Goal: Information Seeking & Learning: Learn about a topic

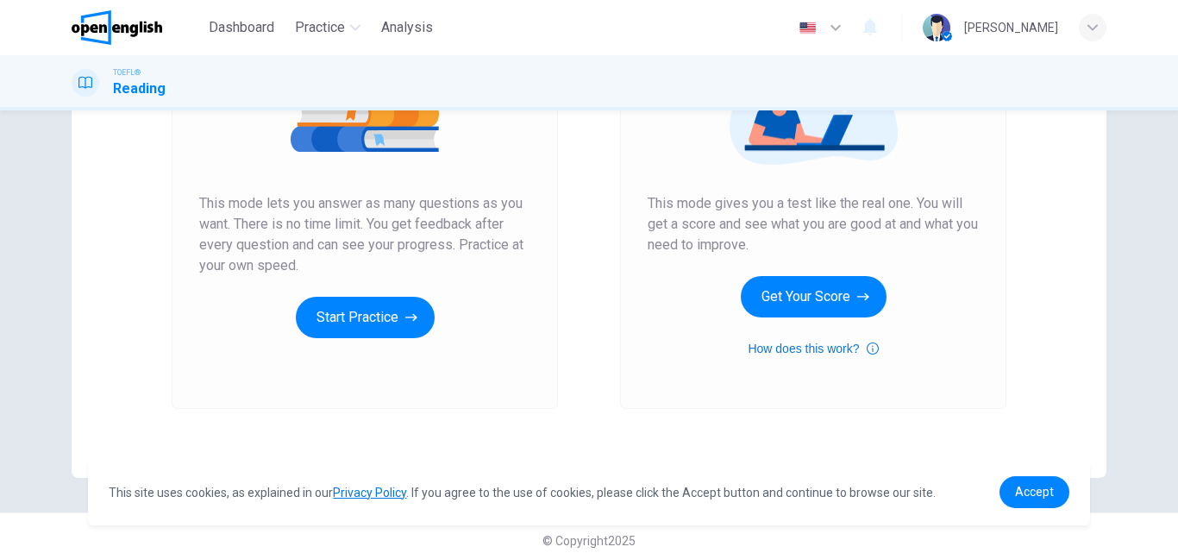
scroll to position [281, 0]
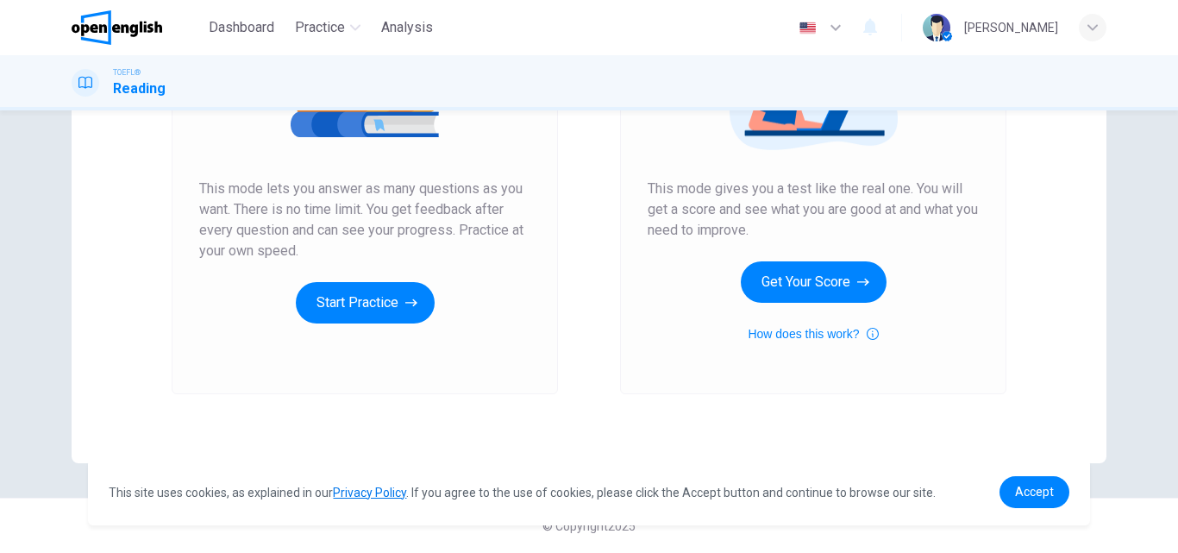
click at [1069, 498] on div "Accept" at bounding box center [1035, 492] width 70 height 32
click at [1057, 498] on link "Accept" at bounding box center [1035, 492] width 70 height 32
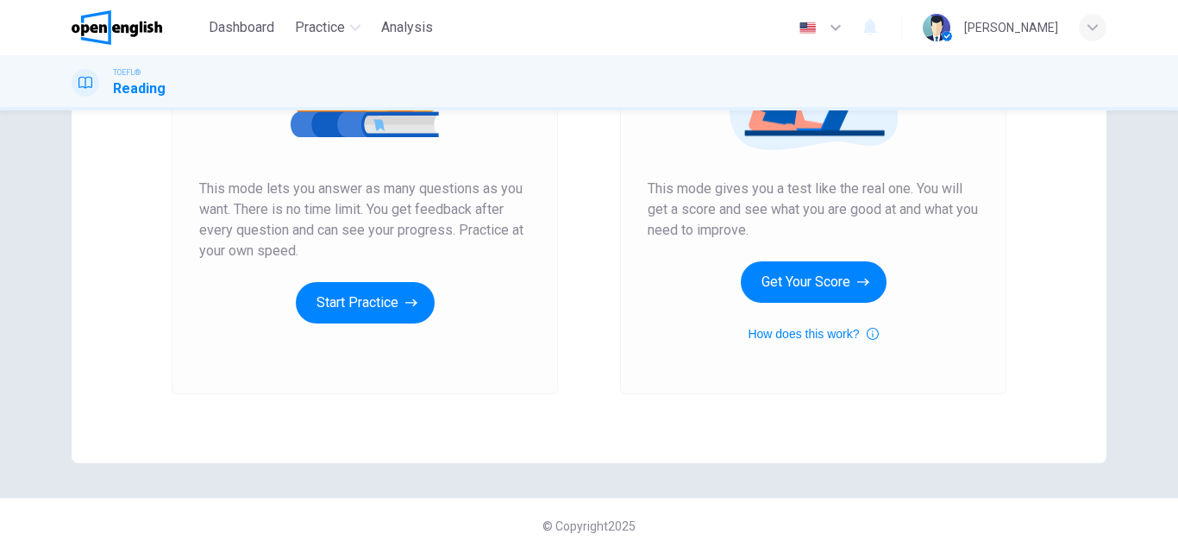
scroll to position [195, 0]
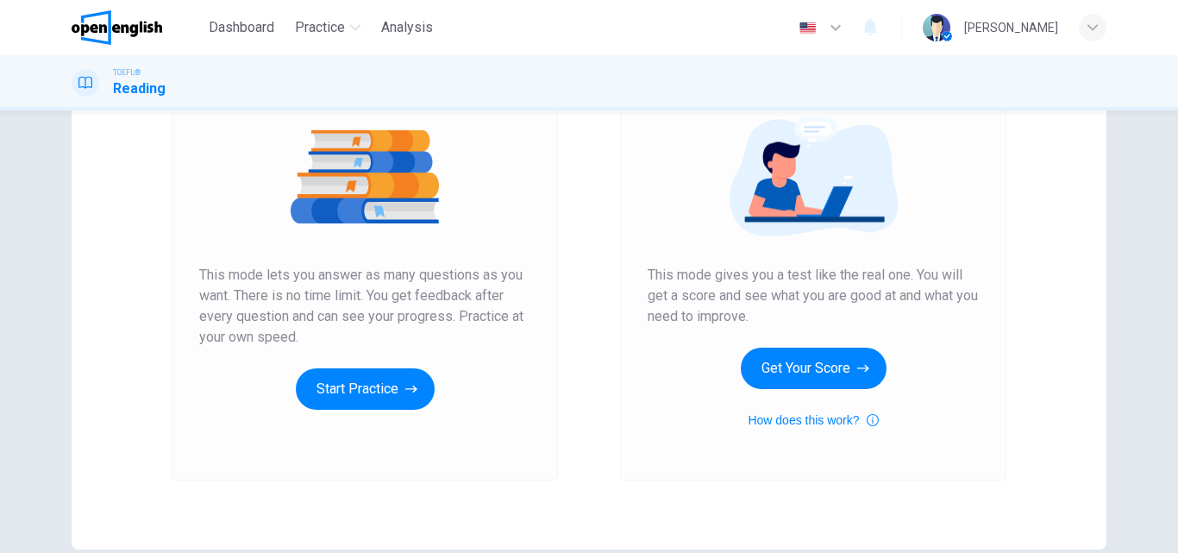
drag, startPoint x: 198, startPoint y: 272, endPoint x: 285, endPoint y: 336, distance: 108.5
click at [285, 336] on span "This mode lets you answer as many questions as you want. There is no time limit…" at bounding box center [364, 306] width 331 height 83
click at [284, 335] on span "This mode lets you answer as many questions as you want. There is no time limit…" at bounding box center [364, 306] width 331 height 83
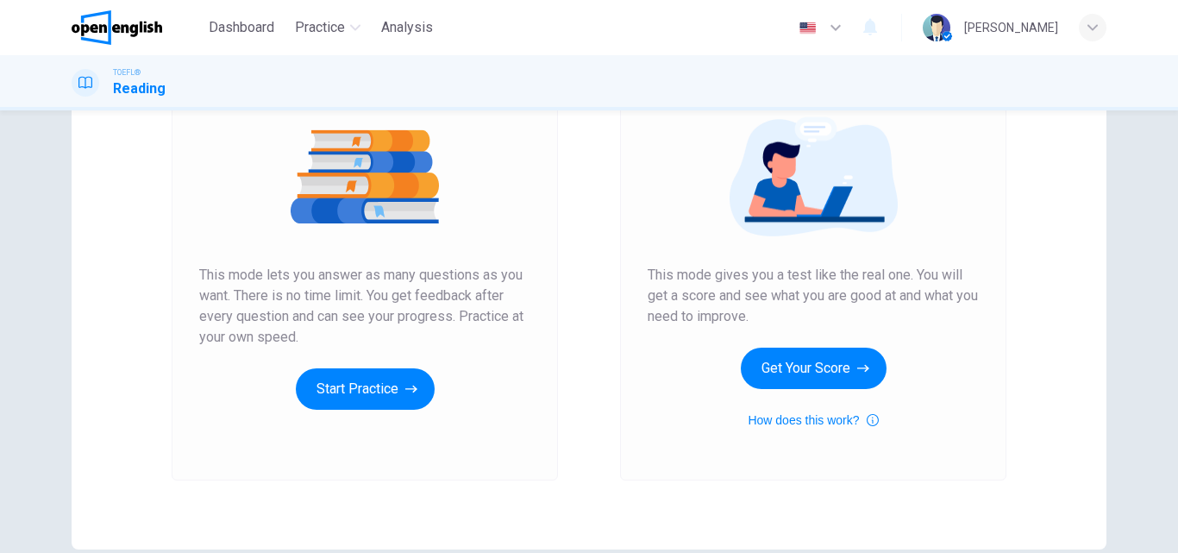
click at [273, 297] on span "This mode lets you answer as many questions as you want. There is no time limit…" at bounding box center [364, 306] width 331 height 83
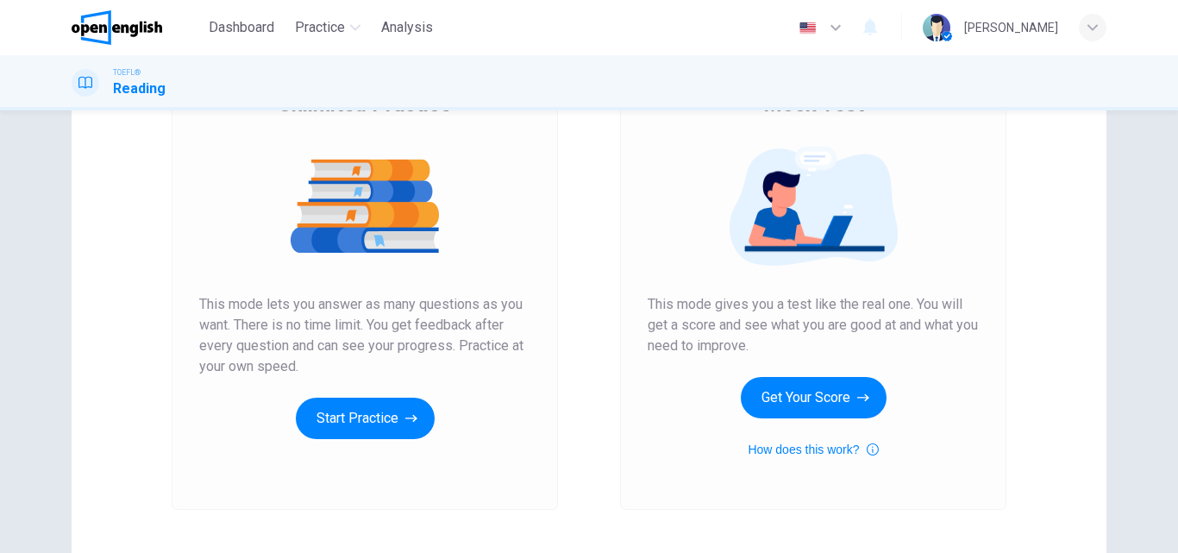
scroll to position [173, 0]
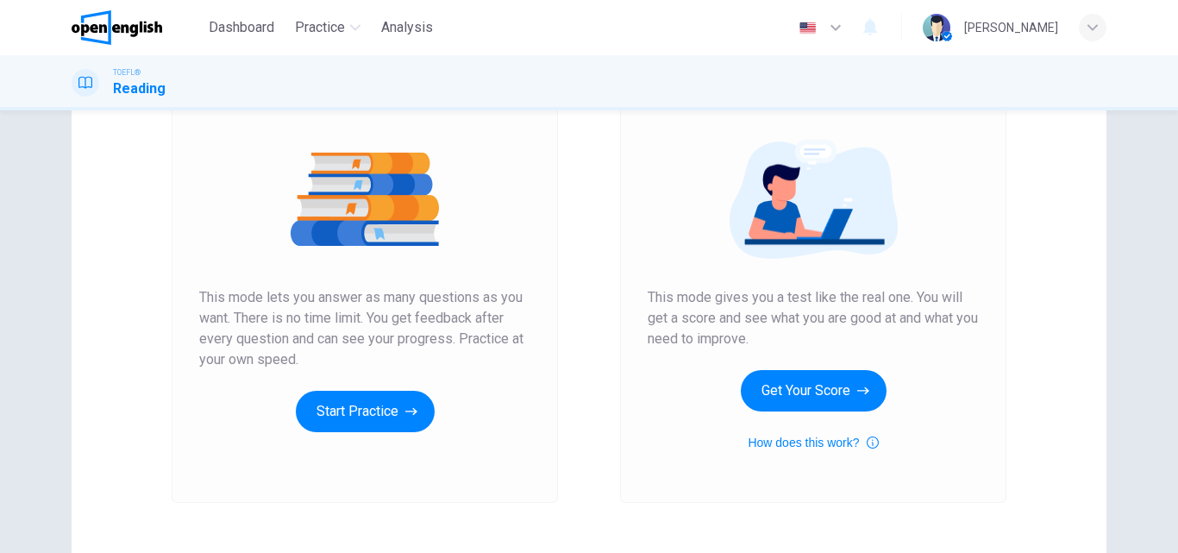
click at [356, 305] on span "This mode lets you answer as many questions as you want. There is no time limit…" at bounding box center [364, 328] width 331 height 83
drag, startPoint x: 356, startPoint y: 305, endPoint x: 349, endPoint y: 319, distance: 15.4
click at [355, 307] on span "This mode lets you answer as many questions as you want. There is no time limit…" at bounding box center [364, 328] width 331 height 83
click at [348, 323] on span "This mode lets you answer as many questions as you want. There is no time limit…" at bounding box center [364, 328] width 331 height 83
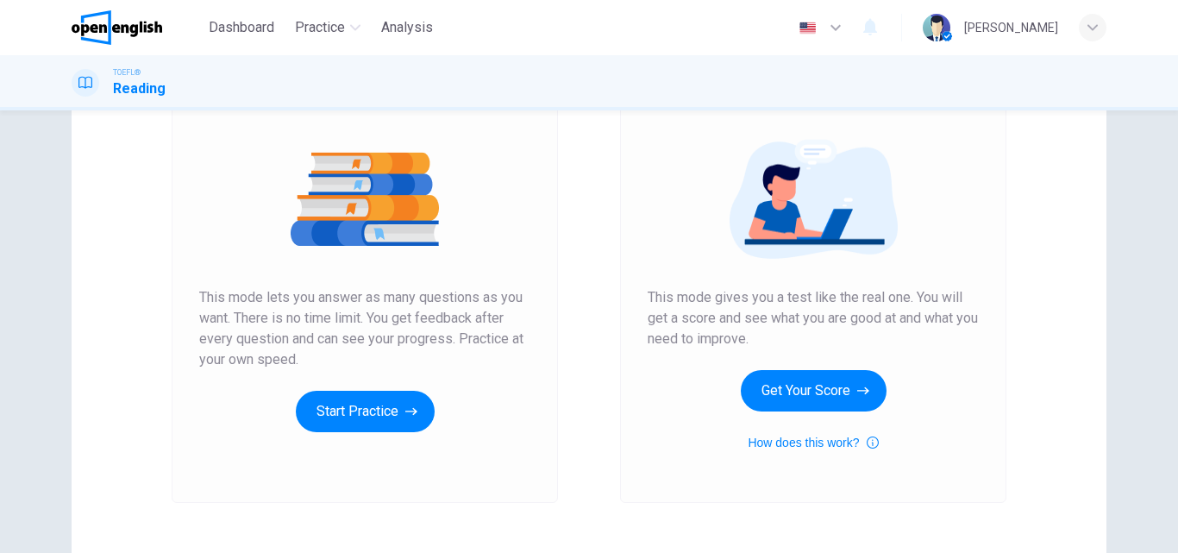
click at [348, 323] on span "This mode lets you answer as many questions as you want. There is no time limit…" at bounding box center [364, 328] width 331 height 83
click at [194, 290] on div "Unlimited Practice This mode lets you answer as many questions as you want. The…" at bounding box center [365, 272] width 386 height 462
click at [200, 293] on div "Unlimited Practice This mode lets you answer as many questions as you want. The…" at bounding box center [365, 272] width 386 height 462
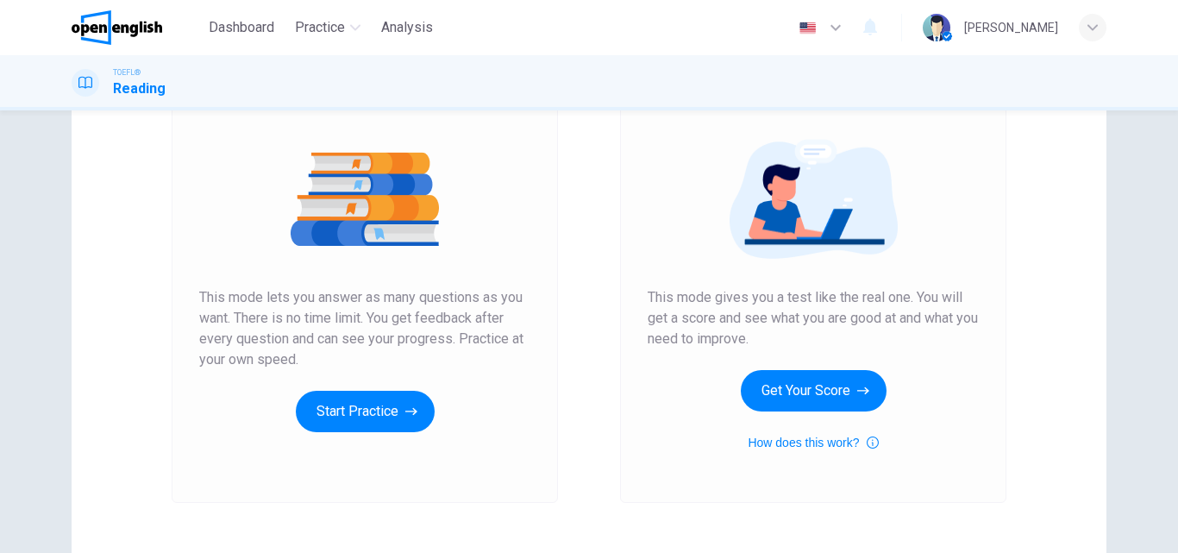
click at [200, 293] on span "This mode lets you answer as many questions as you want. There is no time limit…" at bounding box center [364, 328] width 331 height 83
click at [305, 300] on span "This mode lets you answer as many questions as you want. There is no time limit…" at bounding box center [364, 328] width 331 height 83
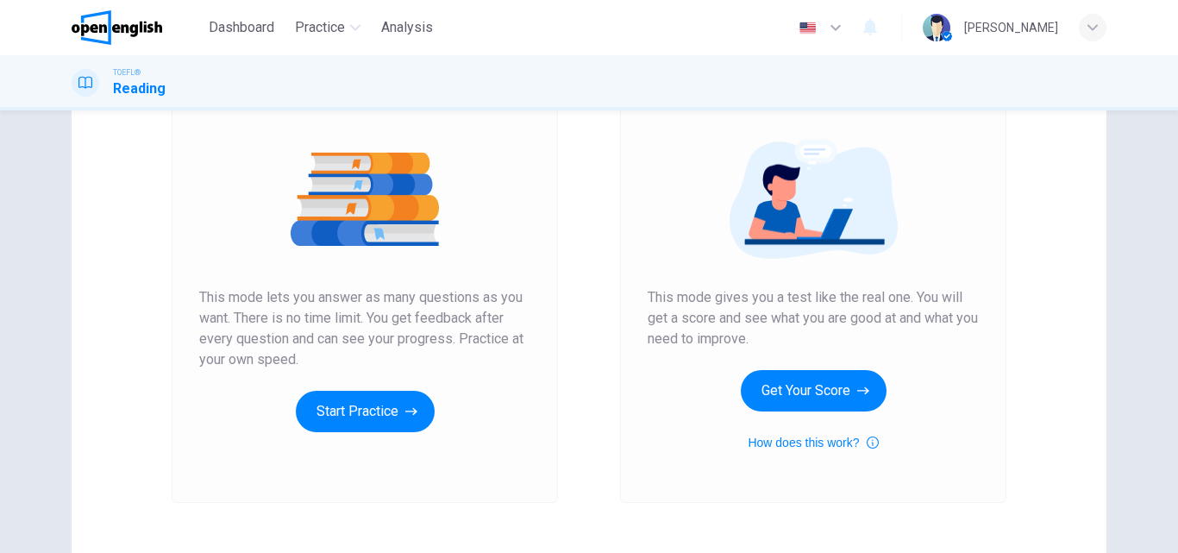
click at [391, 298] on span "This mode lets you answer as many questions as you want. There is no time limit…" at bounding box center [364, 328] width 331 height 83
click at [455, 298] on span "This mode lets you answer as many questions as you want. There is no time limit…" at bounding box center [364, 328] width 331 height 83
click at [361, 417] on button "Start Practice" at bounding box center [365, 411] width 139 height 41
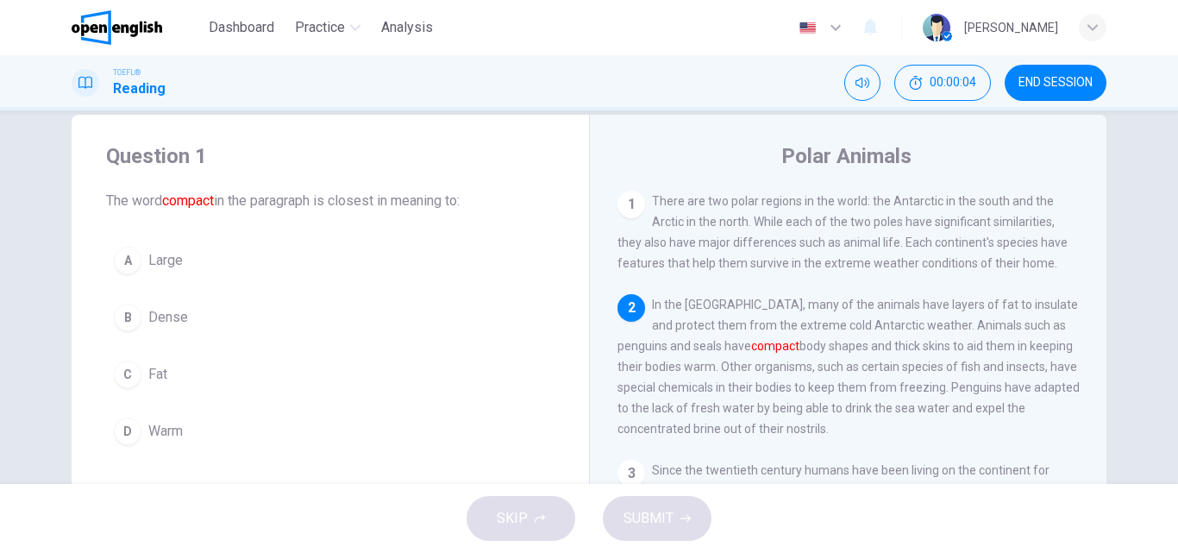
scroll to position [0, 0]
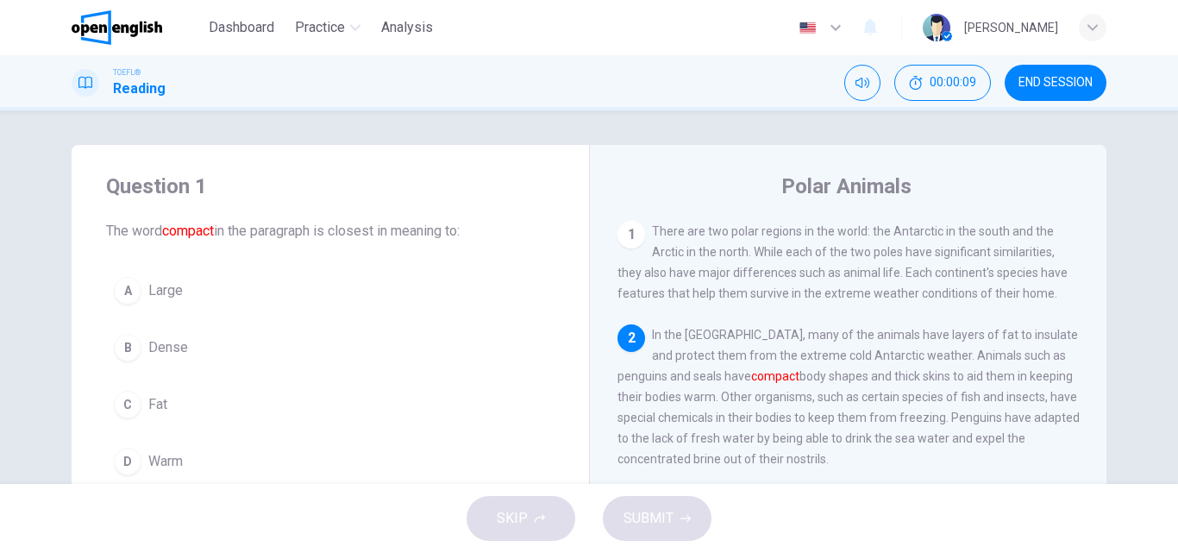
click at [184, 228] on font "compact" at bounding box center [188, 231] width 52 height 16
click at [243, 228] on span "The word compact in the paragraph is closest in meaning to:" at bounding box center [330, 231] width 449 height 21
click at [329, 228] on span "The word compact in the paragraph is closest in meaning to:" at bounding box center [330, 231] width 449 height 21
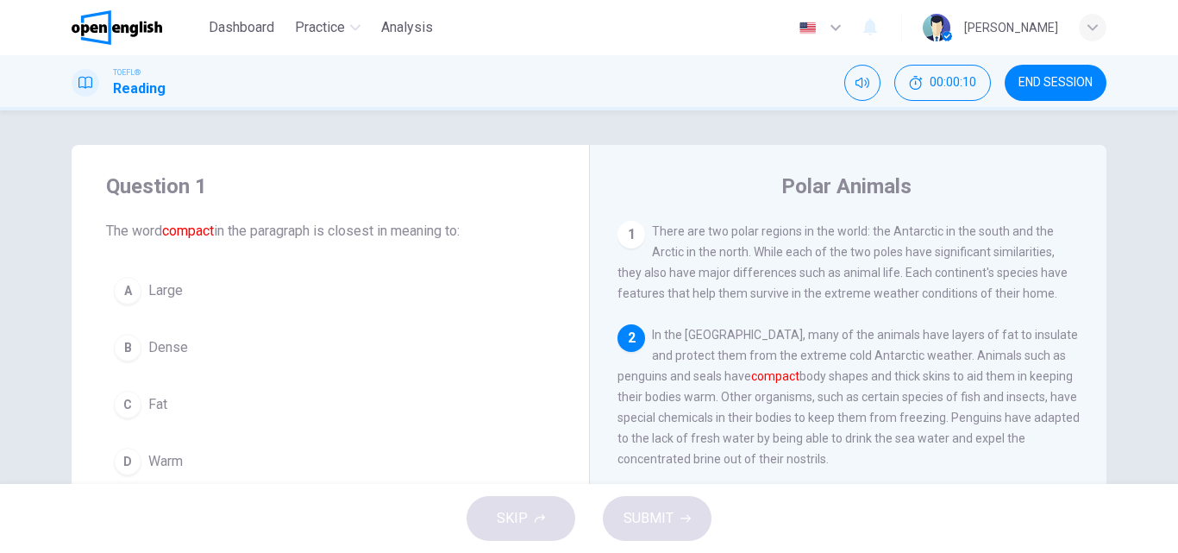
click at [329, 228] on span "The word compact in the paragraph is closest in meaning to:" at bounding box center [330, 231] width 449 height 21
click at [378, 228] on span "The word compact in the paragraph is closest in meaning to:" at bounding box center [330, 231] width 449 height 21
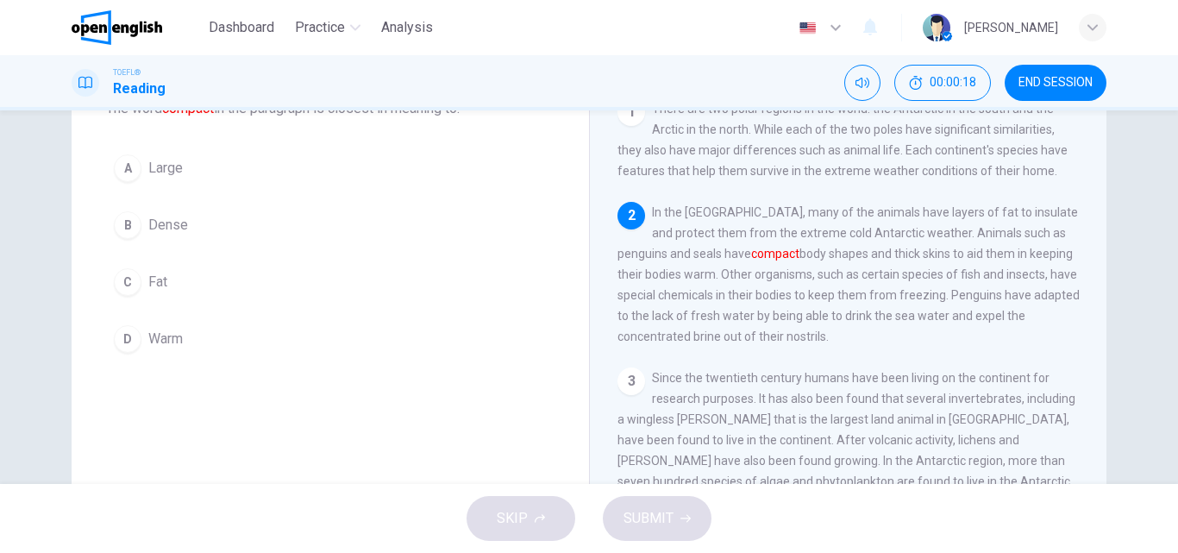
scroll to position [36, 0]
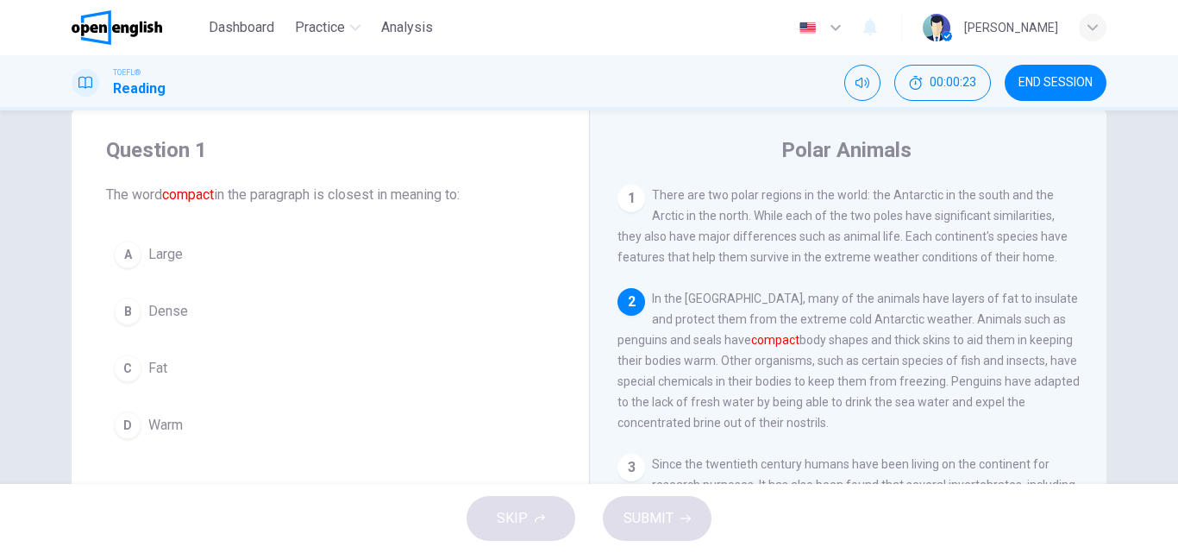
click at [838, 204] on div "1 There are two polar regions in the world: the Antarctic in the south and the …" at bounding box center [849, 226] width 462 height 83
click at [751, 201] on span "There are two polar regions in the world: the Antarctic in the south and the Ar…" at bounding box center [843, 226] width 450 height 76
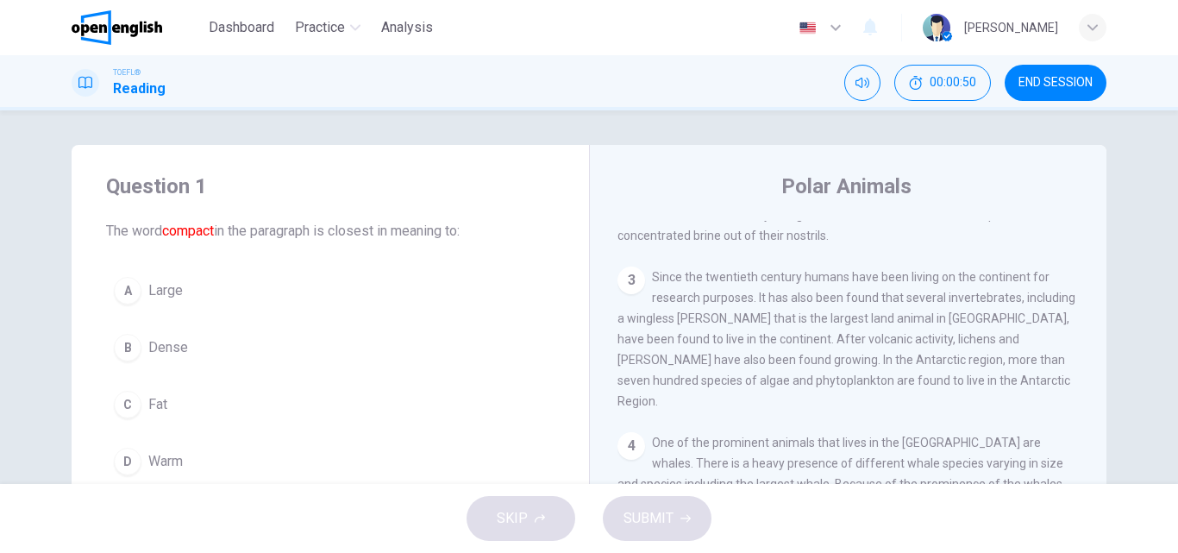
scroll to position [0, 0]
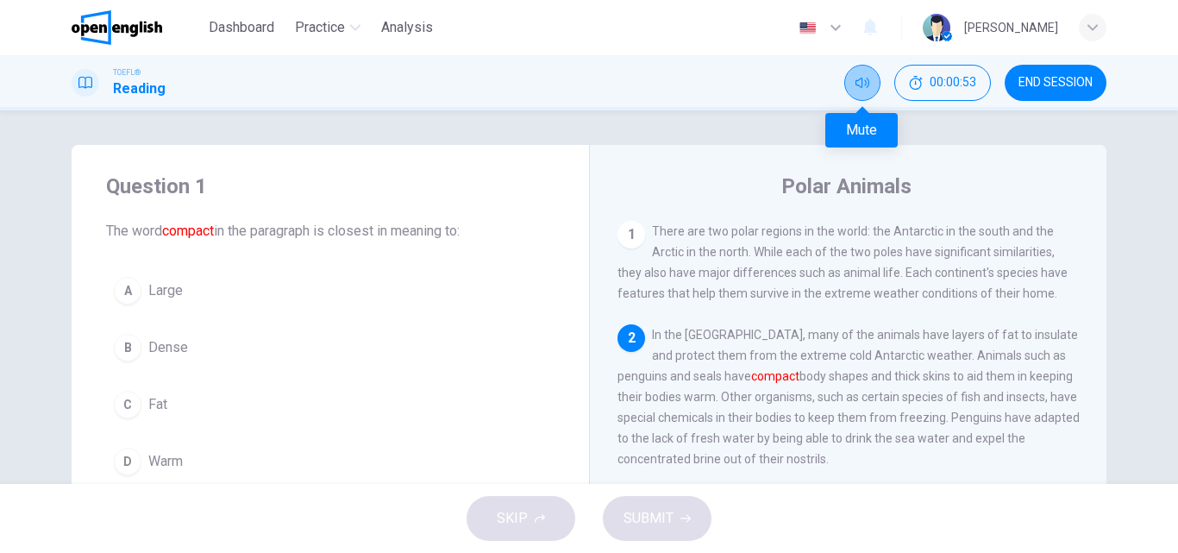
click at [865, 82] on icon "Mute" at bounding box center [863, 83] width 14 height 10
click at [661, 227] on span "There are two polar regions in the world: the Antarctic in the south and the Ar…" at bounding box center [843, 262] width 450 height 76
click at [628, 342] on div "2" at bounding box center [632, 338] width 28 height 28
click at [861, 93] on button "Unmute" at bounding box center [863, 83] width 36 height 36
click at [1069, 85] on span "END SESSION" at bounding box center [1056, 83] width 74 height 14
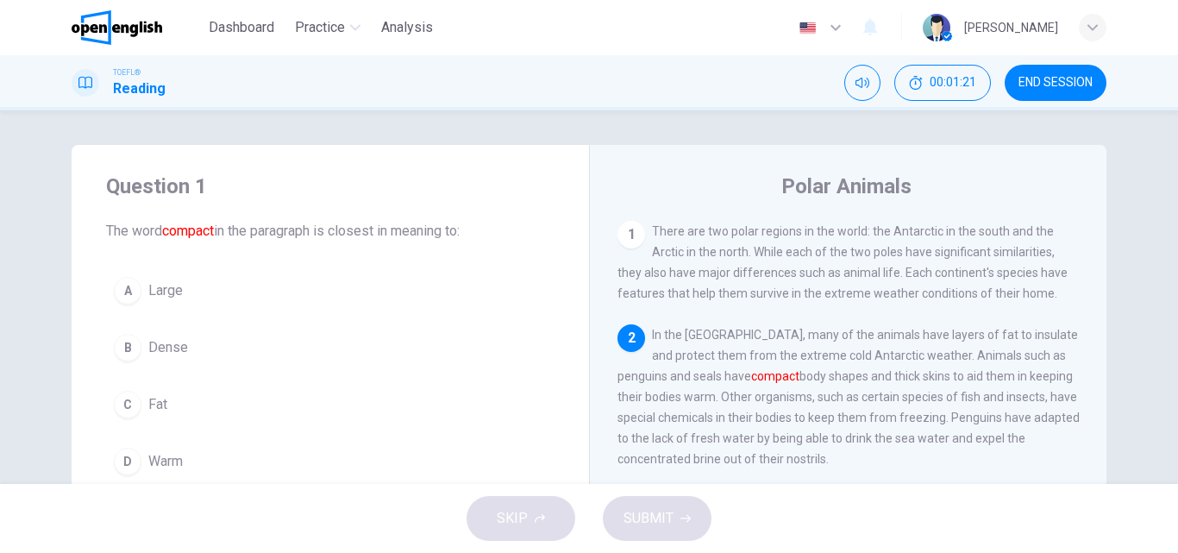
click at [94, 22] on img at bounding box center [117, 27] width 91 height 35
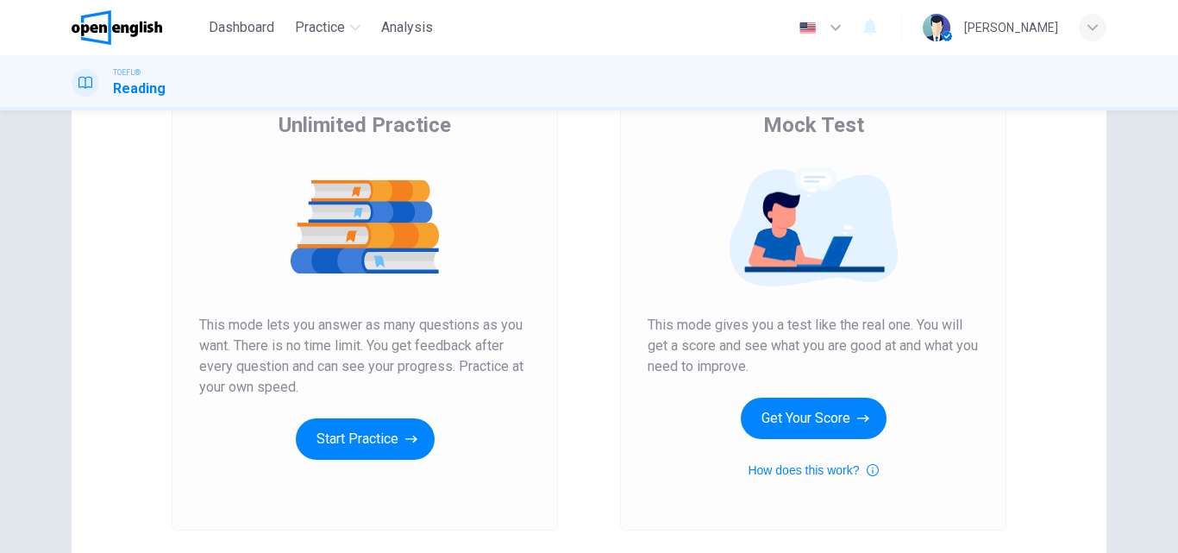
scroll to position [173, 0]
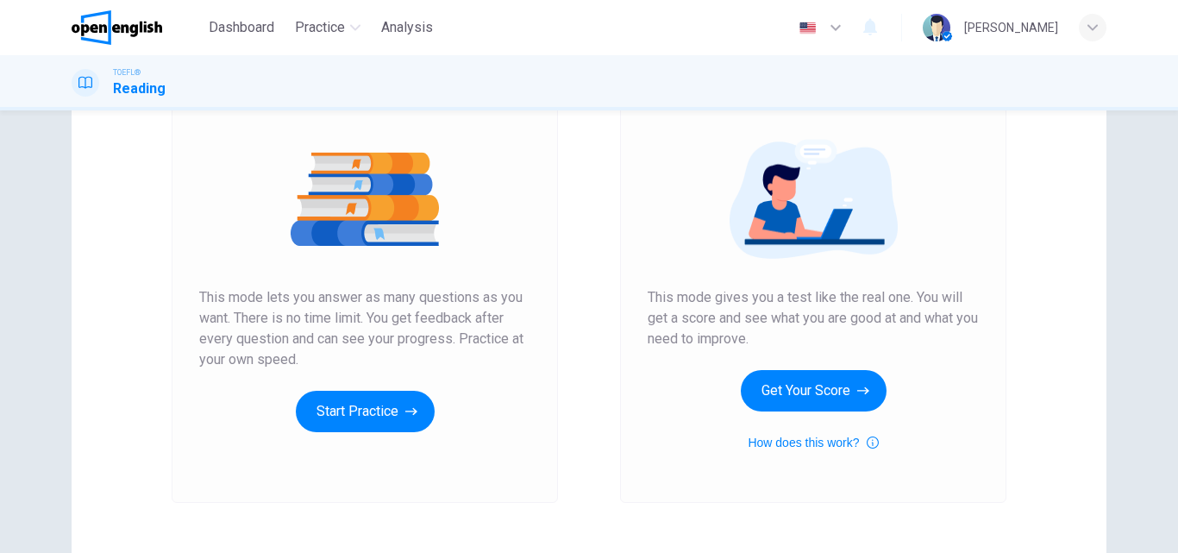
click at [697, 299] on span "This mode gives you a test like the real one. You will get a score and see what…" at bounding box center [813, 318] width 331 height 62
click at [694, 301] on span "This mode gives you a test like the real one. You will get a score and see what…" at bounding box center [813, 318] width 331 height 62
click at [800, 298] on span "This mode gives you a test like the real one. You will get a score and see what…" at bounding box center [813, 318] width 331 height 62
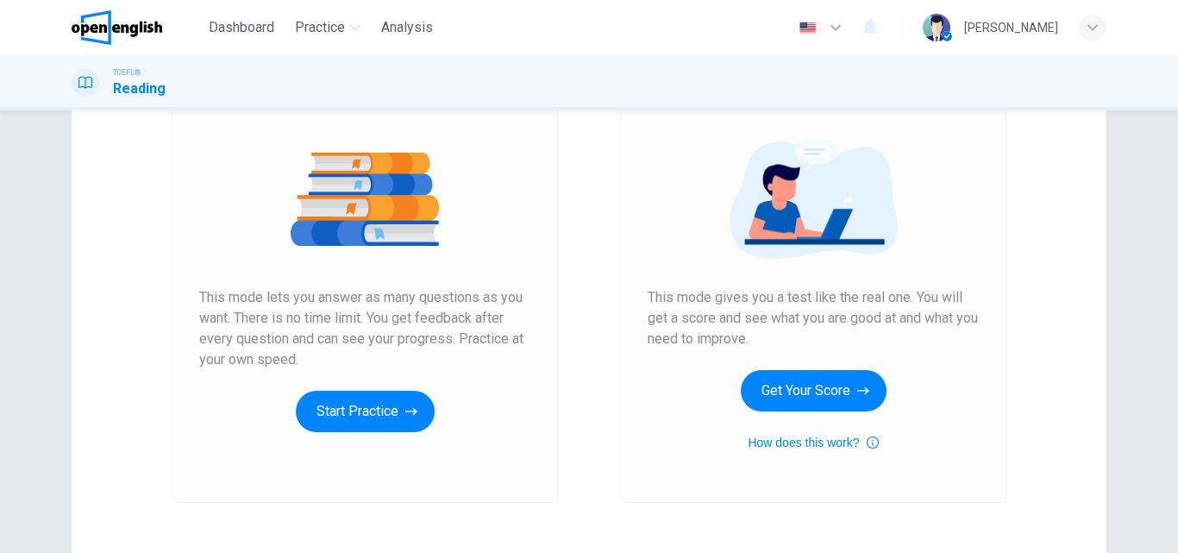
click at [800, 298] on span "This mode gives you a test like the real one. You will get a score and see what…" at bounding box center [813, 318] width 331 height 62
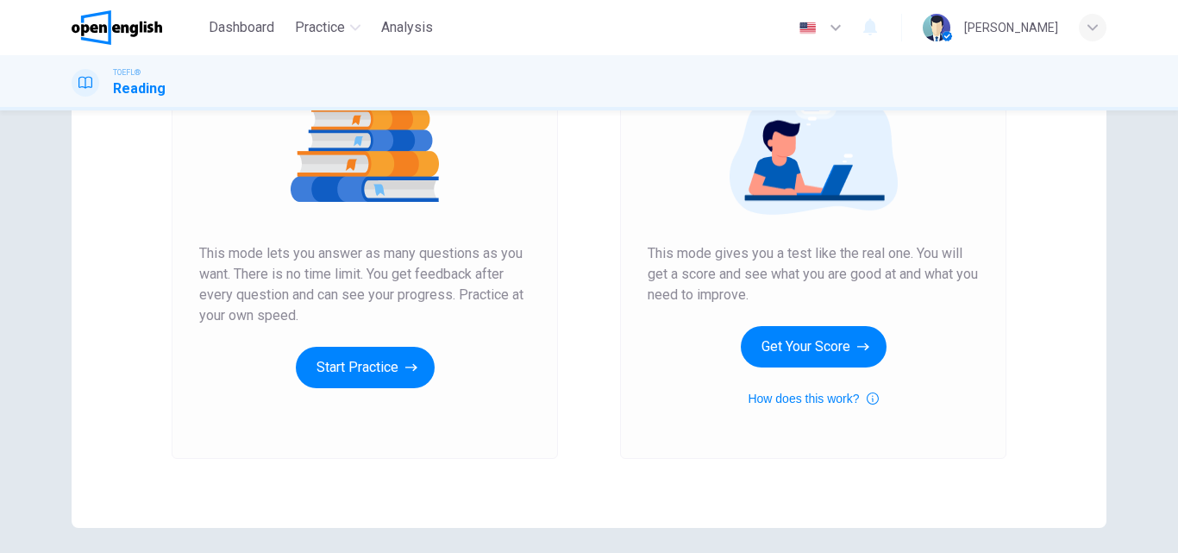
scroll to position [259, 0]
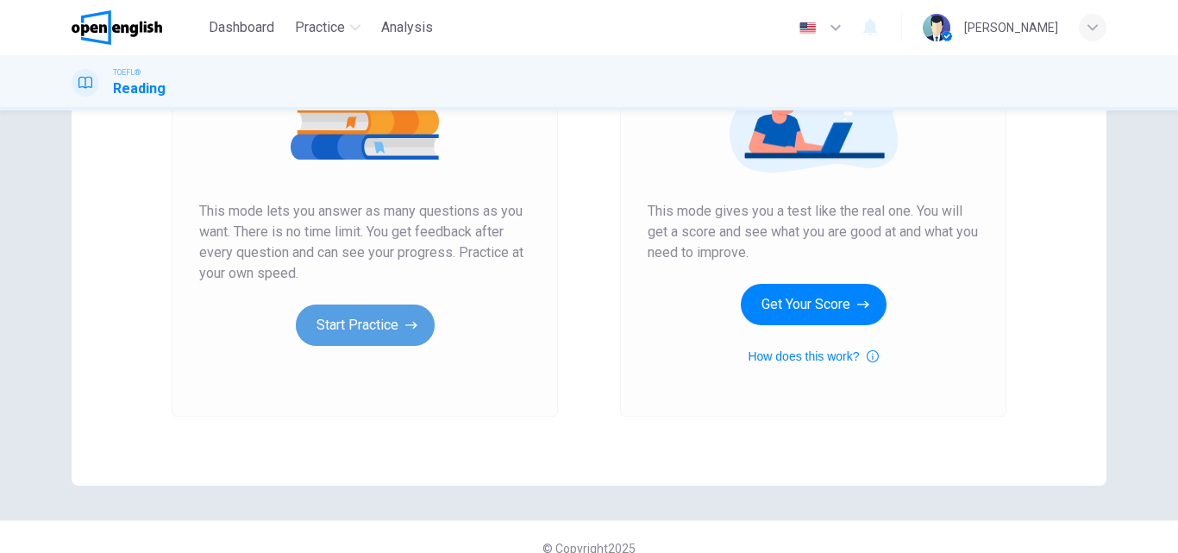
click at [367, 330] on button "Start Practice" at bounding box center [365, 325] width 139 height 41
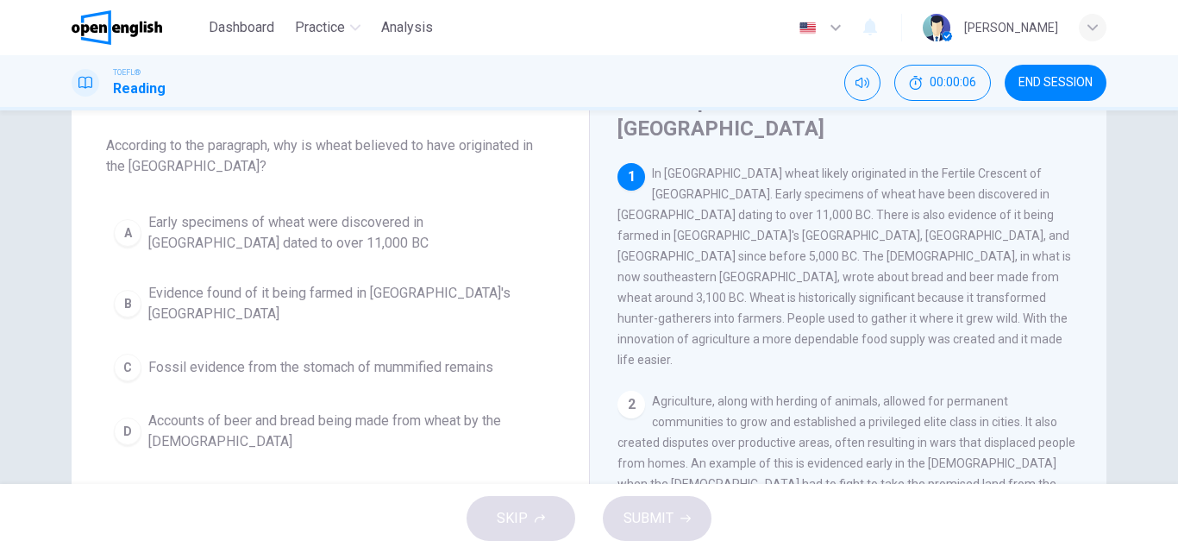
scroll to position [0, 0]
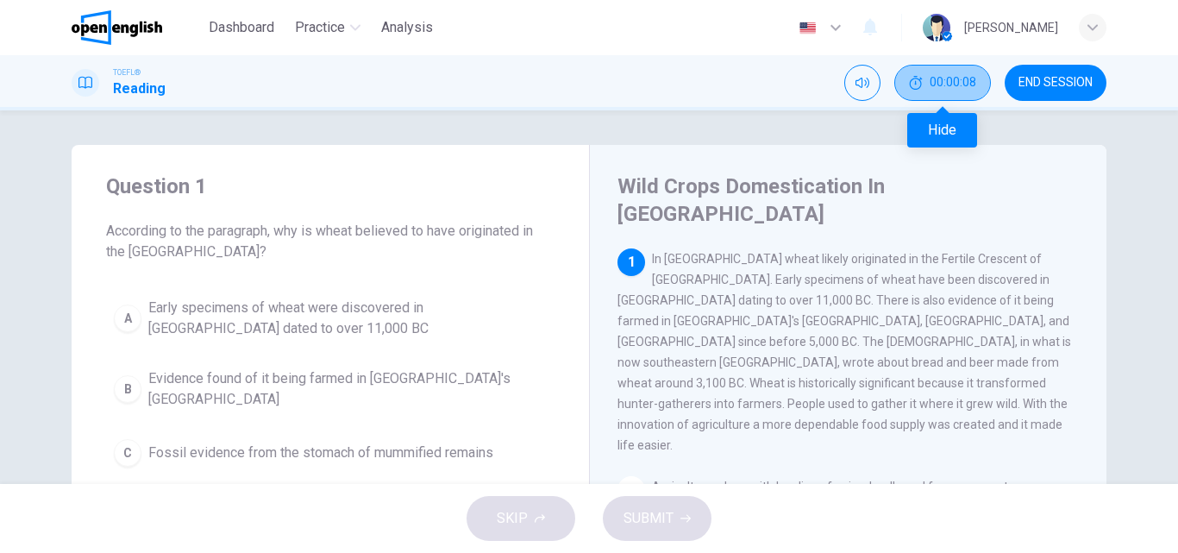
click at [916, 85] on icon "Hide" at bounding box center [916, 83] width 14 height 14
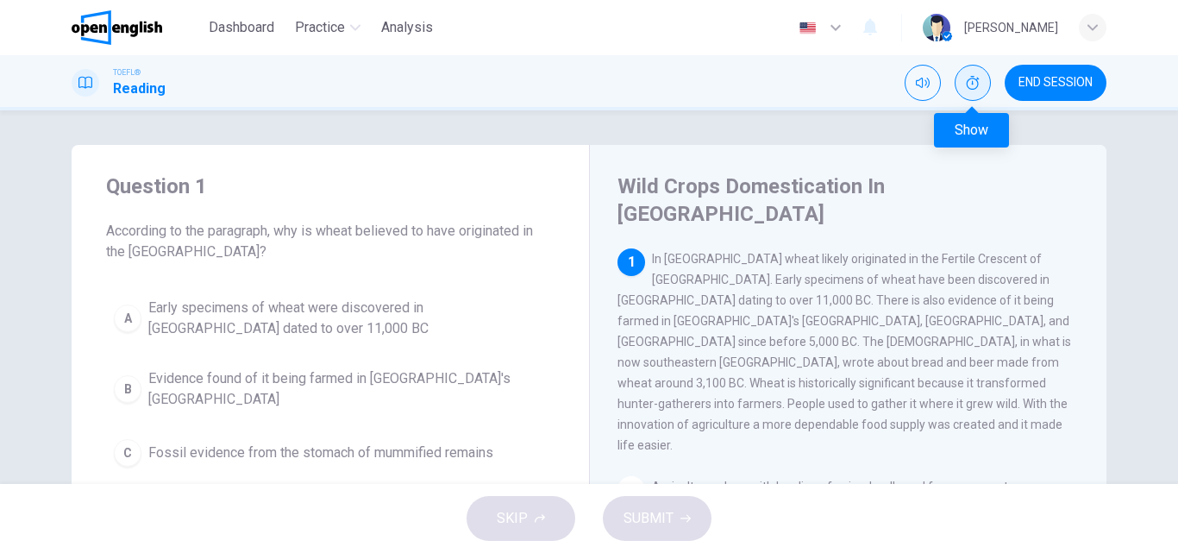
click at [972, 79] on icon "Show" at bounding box center [973, 83] width 14 height 14
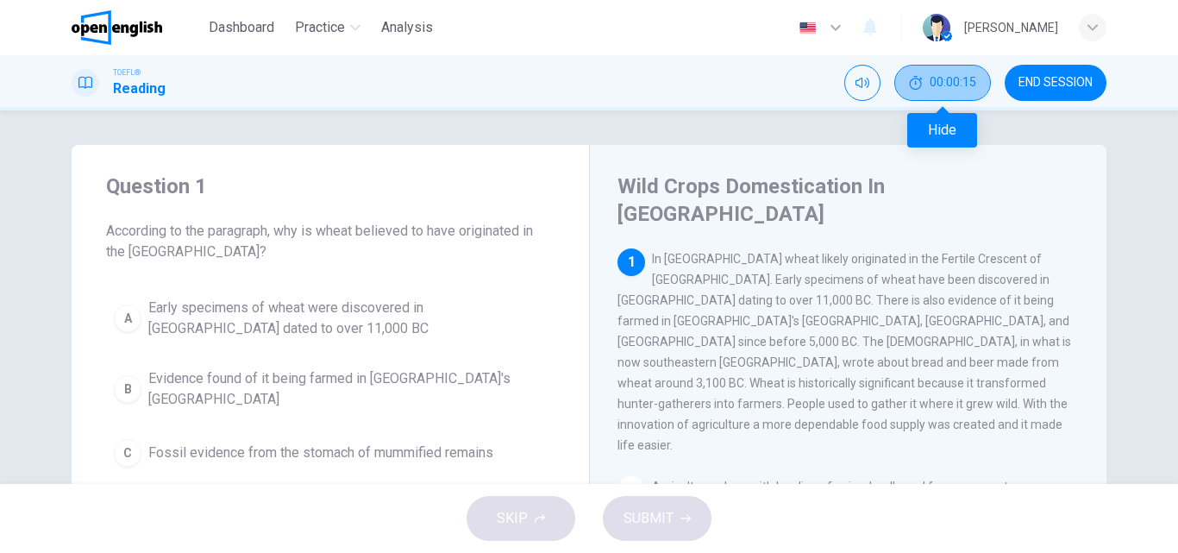
click at [914, 79] on icon "Hide" at bounding box center [916, 83] width 14 height 14
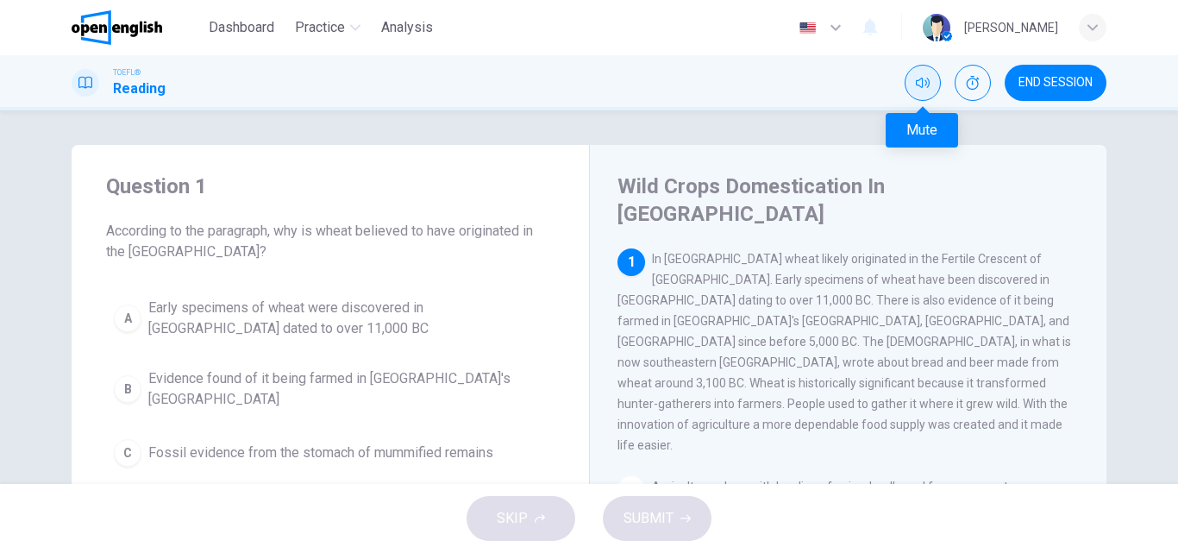
click at [927, 80] on icon "Mute" at bounding box center [923, 83] width 14 height 14
click at [927, 82] on icon "Unmute" at bounding box center [923, 83] width 14 height 10
click at [920, 80] on icon "Mute" at bounding box center [923, 83] width 14 height 14
drag, startPoint x: 706, startPoint y: 254, endPoint x: 776, endPoint y: 254, distance: 69.9
click at [776, 254] on span "In [GEOGRAPHIC_DATA] wheat likely originated in the Fertile Crescent of [GEOGRA…" at bounding box center [845, 352] width 454 height 200
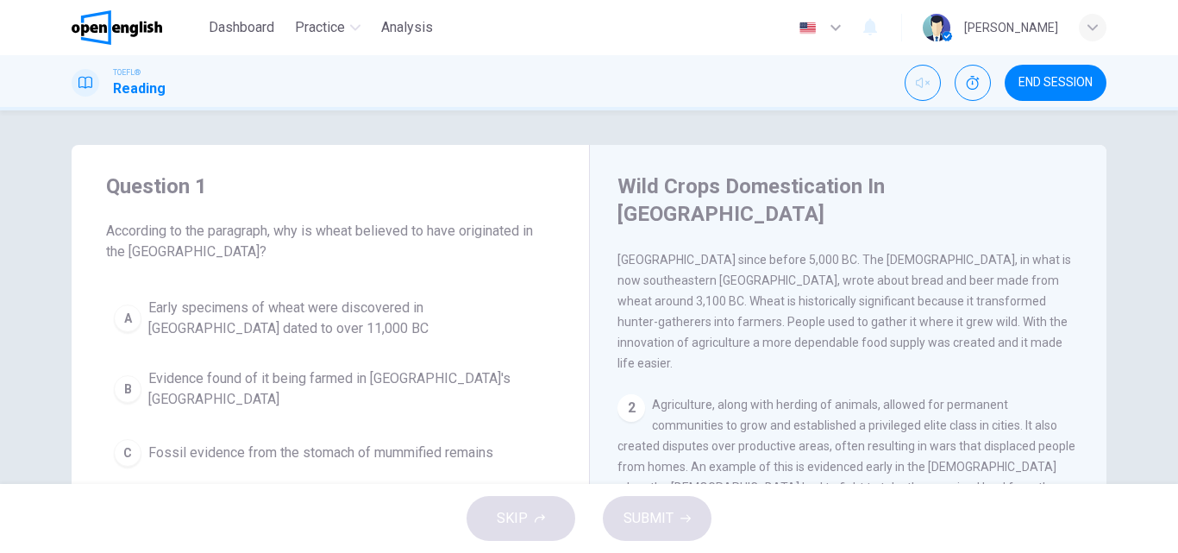
scroll to position [86, 0]
click at [768, 247] on span "In [GEOGRAPHIC_DATA] wheat likely originated in the Fertile Crescent of [GEOGRA…" at bounding box center [845, 266] width 454 height 200
click at [811, 255] on span "In [GEOGRAPHIC_DATA] wheat likely originated in the Fertile Crescent of [GEOGRA…" at bounding box center [845, 266] width 454 height 200
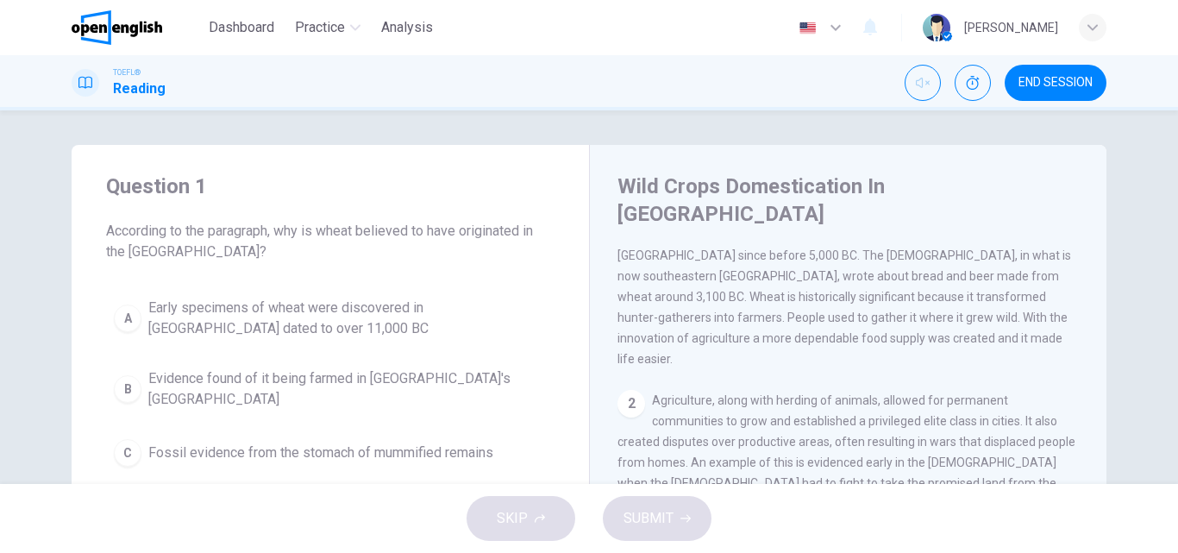
click at [860, 255] on span "In [GEOGRAPHIC_DATA] wheat likely originated in the Fertile Crescent of [GEOGRA…" at bounding box center [845, 266] width 454 height 200
click at [939, 256] on span "In [GEOGRAPHIC_DATA] wheat likely originated in the Fertile Crescent of [GEOGRA…" at bounding box center [845, 266] width 454 height 200
click at [977, 256] on span "In [GEOGRAPHIC_DATA] wheat likely originated in the Fertile Crescent of [GEOGRA…" at bounding box center [845, 266] width 454 height 200
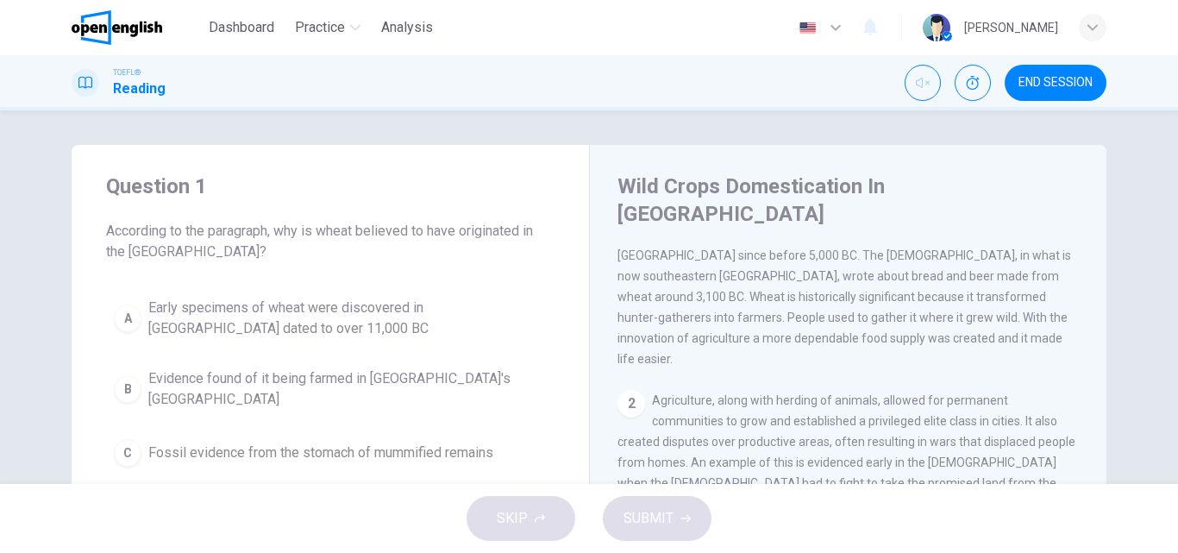
click at [977, 256] on span "In [GEOGRAPHIC_DATA] wheat likely originated in the Fertile Crescent of [GEOGRA…" at bounding box center [845, 266] width 454 height 200
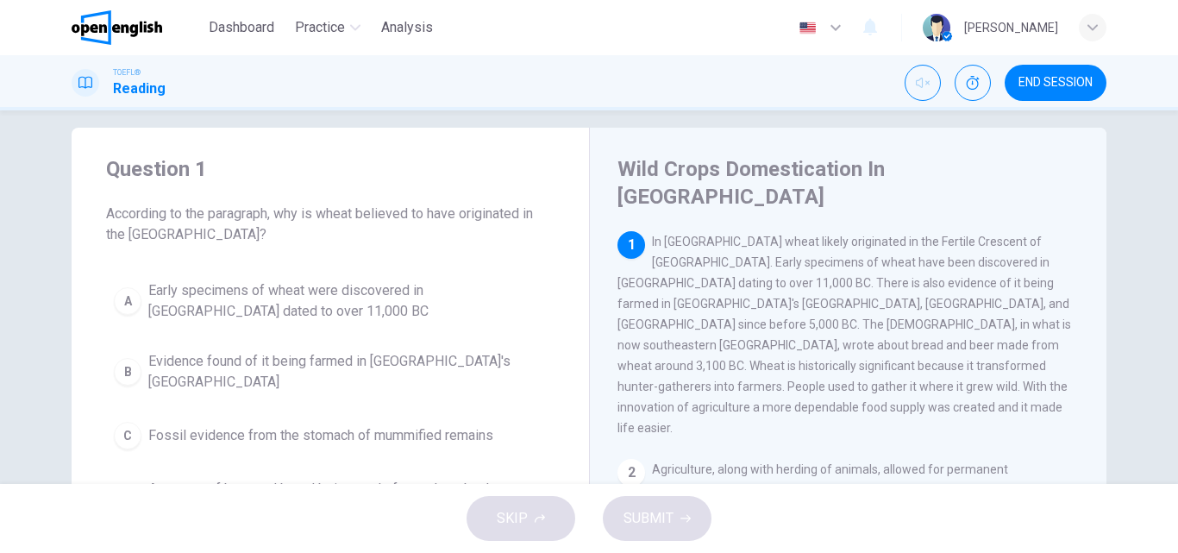
scroll to position [0, 0]
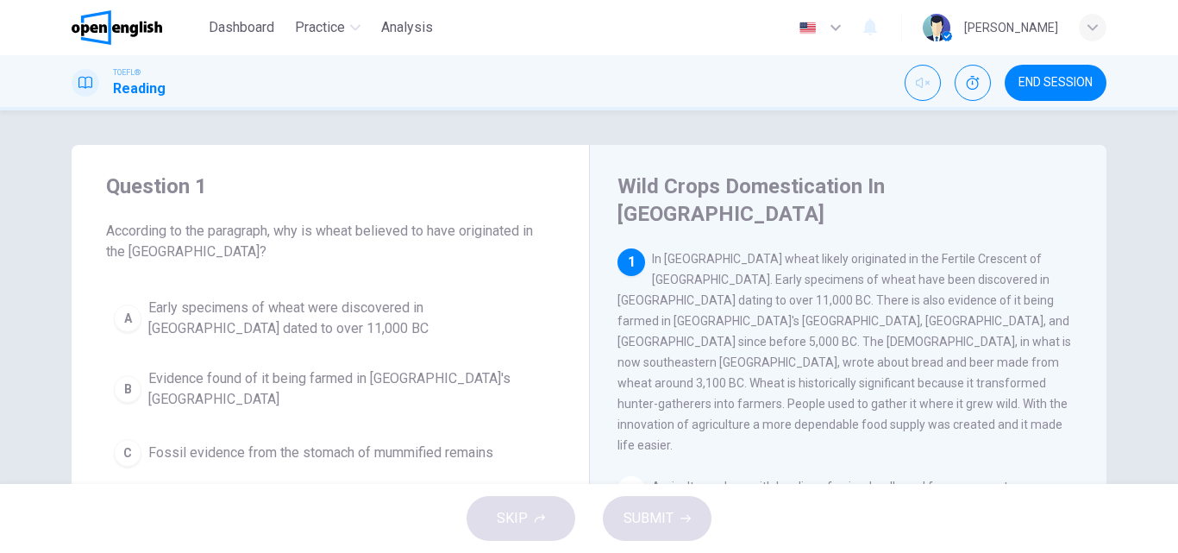
click at [767, 252] on span "In [GEOGRAPHIC_DATA] wheat likely originated in the Fertile Crescent of [GEOGRA…" at bounding box center [845, 352] width 454 height 200
click at [729, 266] on div "1 In [GEOGRAPHIC_DATA] wheat likely originated in the Fertile Crescent of [GEOG…" at bounding box center [849, 351] width 462 height 207
drag, startPoint x: 781, startPoint y: 235, endPoint x: 989, endPoint y: 234, distance: 207.9
click at [989, 252] on span "In [GEOGRAPHIC_DATA] wheat likely originated in the Fertile Crescent of [GEOGRA…" at bounding box center [845, 352] width 454 height 200
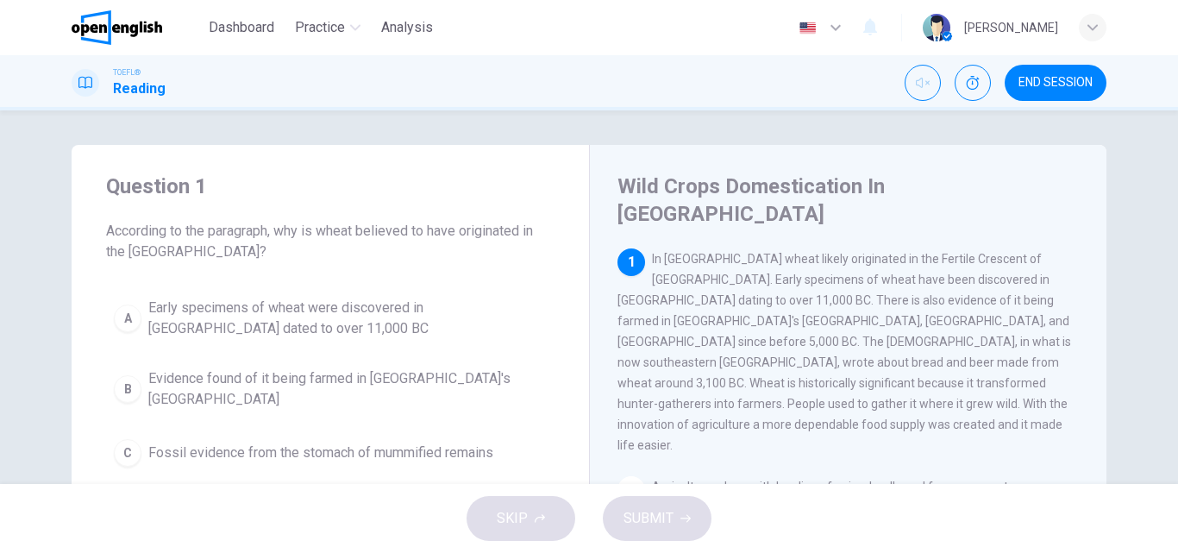
click at [731, 252] on span "In [GEOGRAPHIC_DATA] wheat likely originated in the Fertile Crescent of [GEOGRA…" at bounding box center [845, 352] width 454 height 200
click at [803, 252] on span "In [GEOGRAPHIC_DATA] wheat likely originated in the Fertile Crescent of [GEOGRA…" at bounding box center [845, 352] width 454 height 200
click at [837, 252] on span "In [GEOGRAPHIC_DATA] wheat likely originated in the Fertile Crescent of [GEOGRA…" at bounding box center [845, 352] width 454 height 200
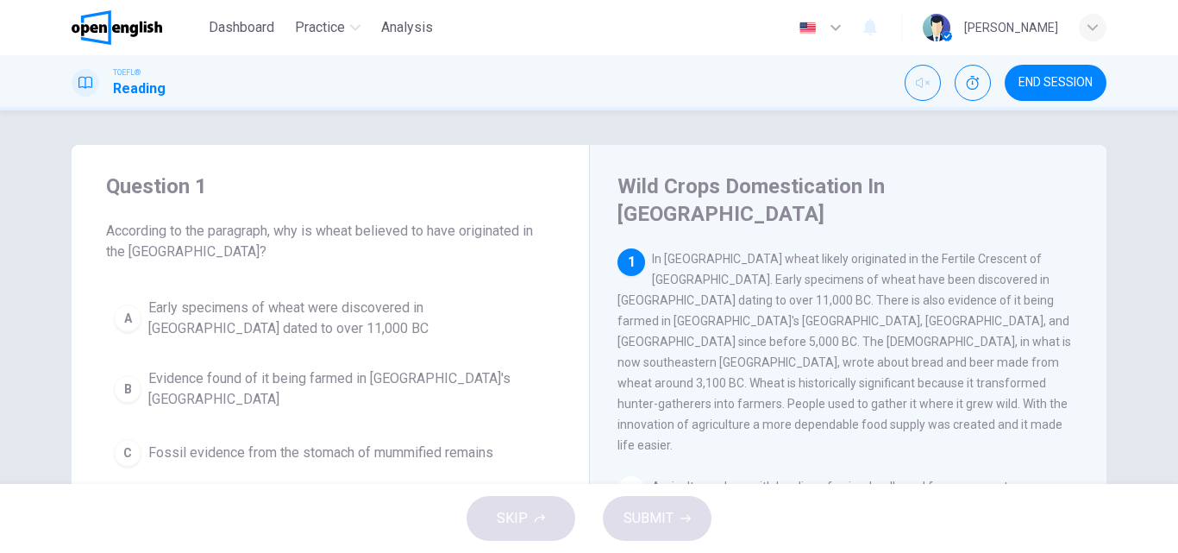
click at [837, 252] on span "In [GEOGRAPHIC_DATA] wheat likely originated in the Fertile Crescent of [GEOGRA…" at bounding box center [845, 352] width 454 height 200
click at [926, 252] on span "In [GEOGRAPHIC_DATA] wheat likely originated in the Fertile Crescent of [GEOGRA…" at bounding box center [845, 352] width 454 height 200
click at [972, 252] on span "In [GEOGRAPHIC_DATA] wheat likely originated in the Fertile Crescent of [GEOGRA…" at bounding box center [845, 352] width 454 height 200
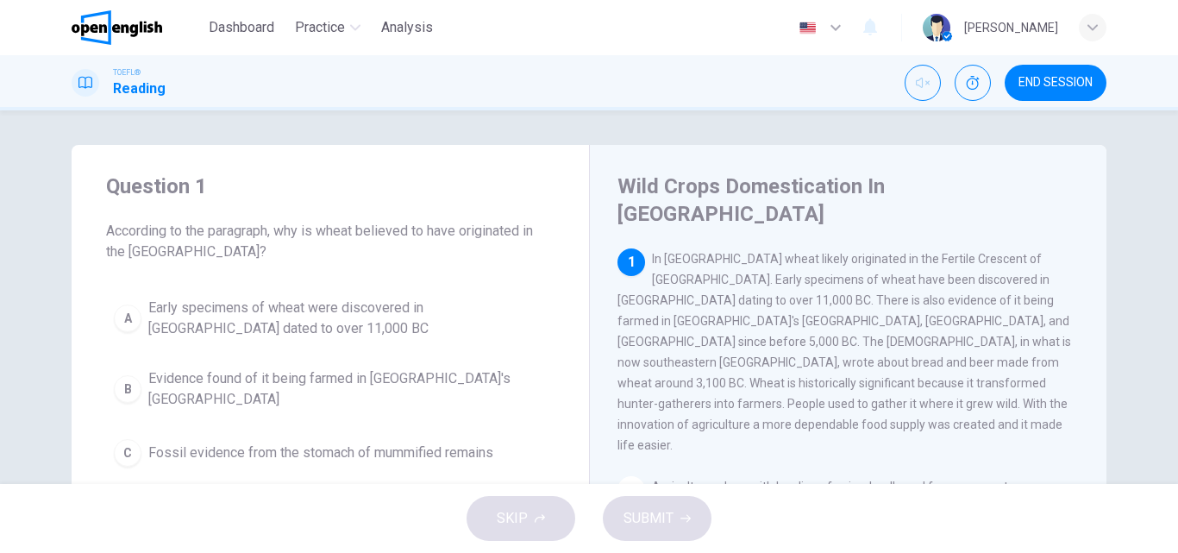
click at [1043, 252] on span "In [GEOGRAPHIC_DATA] wheat likely originated in the Fertile Crescent of [GEOGRA…" at bounding box center [845, 352] width 454 height 200
drag, startPoint x: 1027, startPoint y: 226, endPoint x: 1010, endPoint y: 226, distance: 16.4
click at [1024, 252] on span "In [GEOGRAPHIC_DATA] wheat likely originated in the Fertile Crescent of [GEOGRA…" at bounding box center [845, 352] width 454 height 200
click at [691, 293] on span "In [GEOGRAPHIC_DATA] wheat likely originated in the Fertile Crescent of [GEOGRA…" at bounding box center [845, 352] width 454 height 200
click at [771, 274] on span "In [GEOGRAPHIC_DATA] wheat likely originated in the Fertile Crescent of [GEOGRA…" at bounding box center [845, 352] width 454 height 200
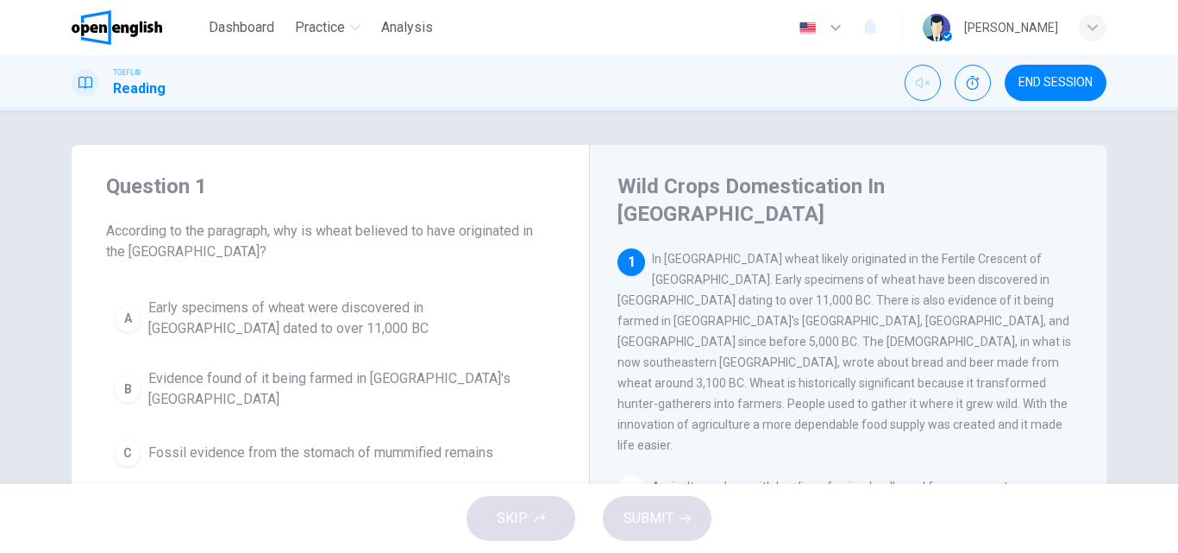
drag, startPoint x: 613, startPoint y: 271, endPoint x: 675, endPoint y: 271, distance: 62.1
click at [675, 271] on span "In [GEOGRAPHIC_DATA] wheat likely originated in the Fertile Crescent of [GEOGRA…" at bounding box center [845, 352] width 454 height 200
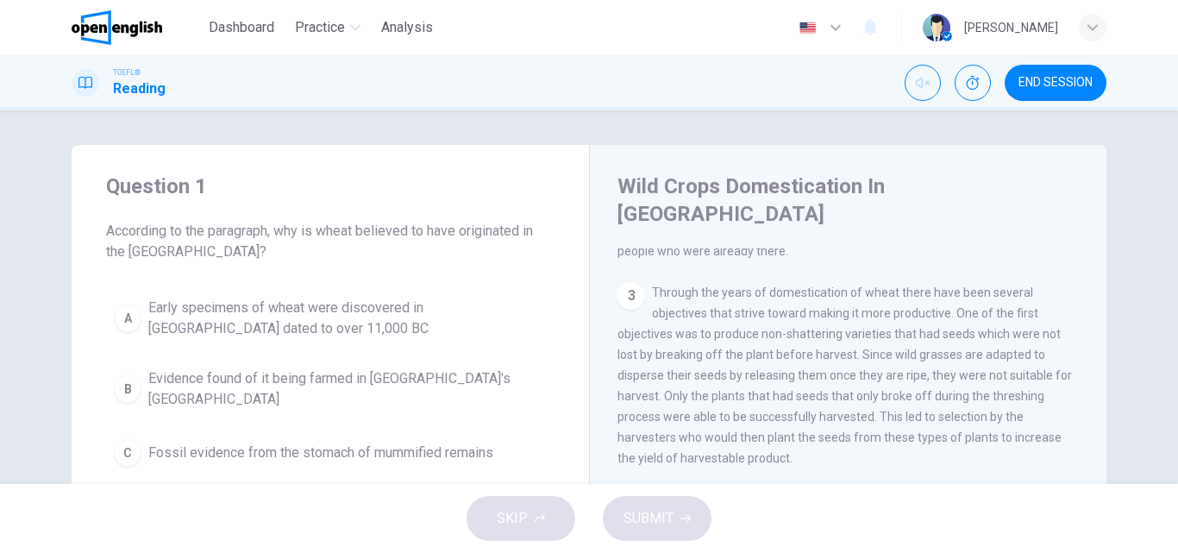
scroll to position [341, 0]
